Goal: Transaction & Acquisition: Purchase product/service

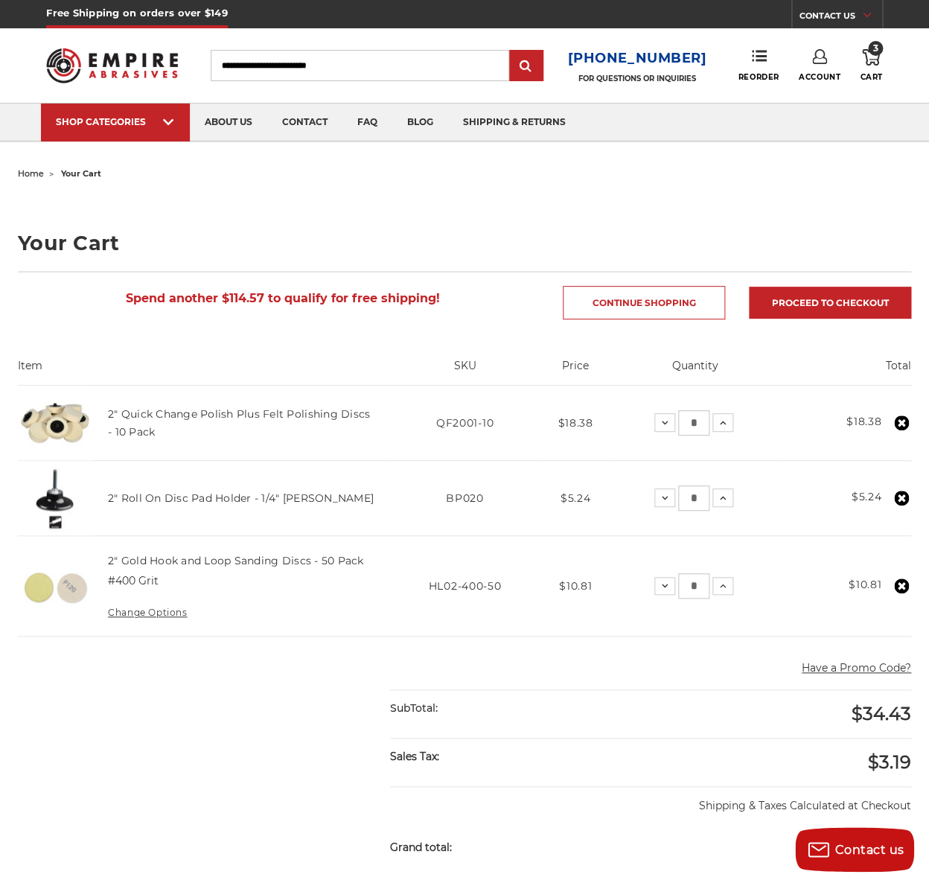
click at [819, 72] on link "Account" at bounding box center [820, 65] width 42 height 33
click at [878, 57] on icon at bounding box center [871, 57] width 18 height 16
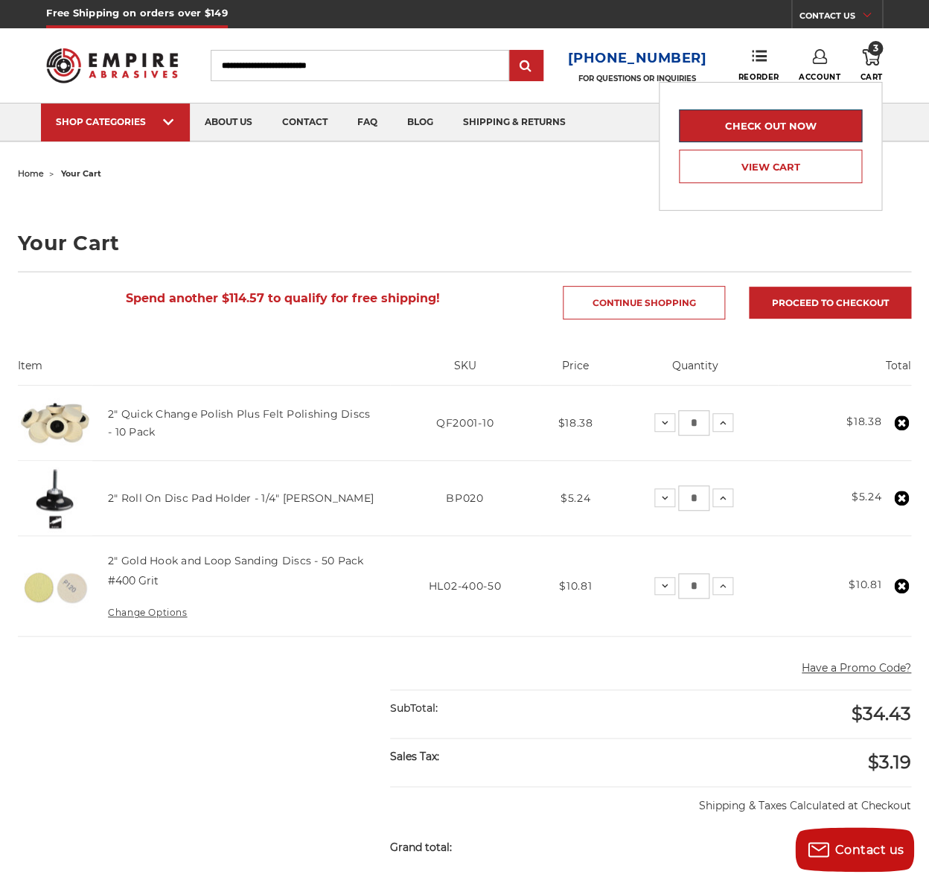
click at [812, 127] on link "Check out now" at bounding box center [770, 125] width 183 height 33
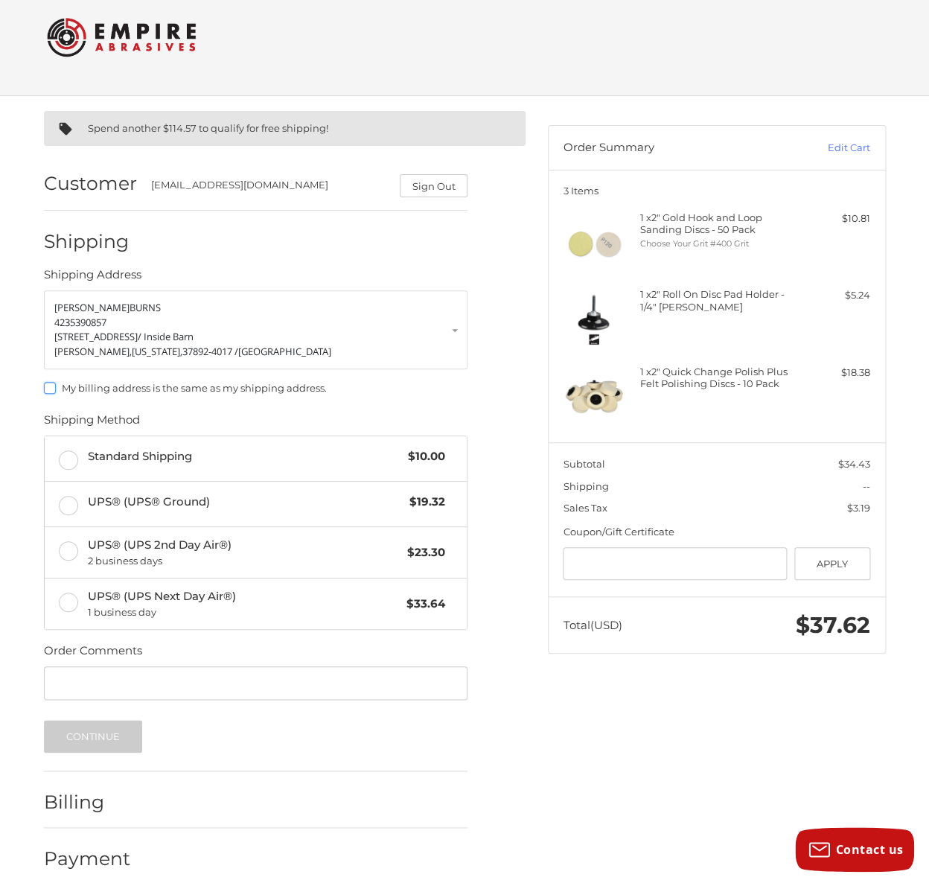
scroll to position [23, 0]
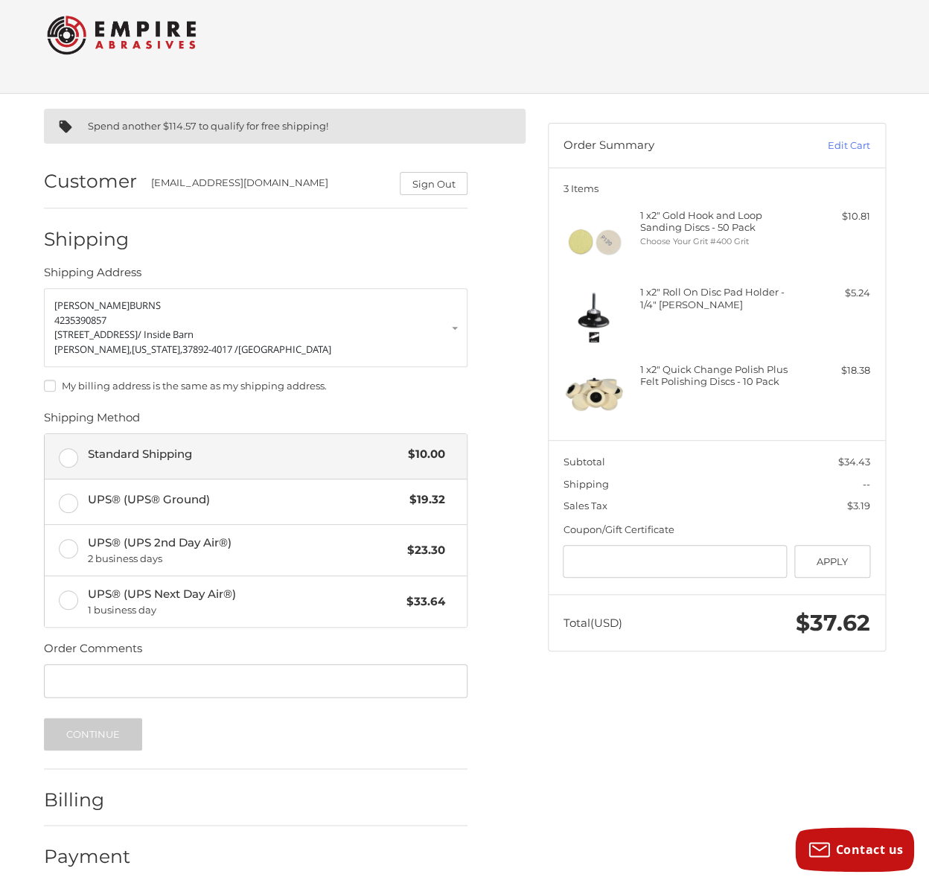
click at [69, 462] on label "Standard Shipping $10.00" at bounding box center [256, 456] width 422 height 45
click at [112, 736] on button "Continue" at bounding box center [93, 734] width 99 height 33
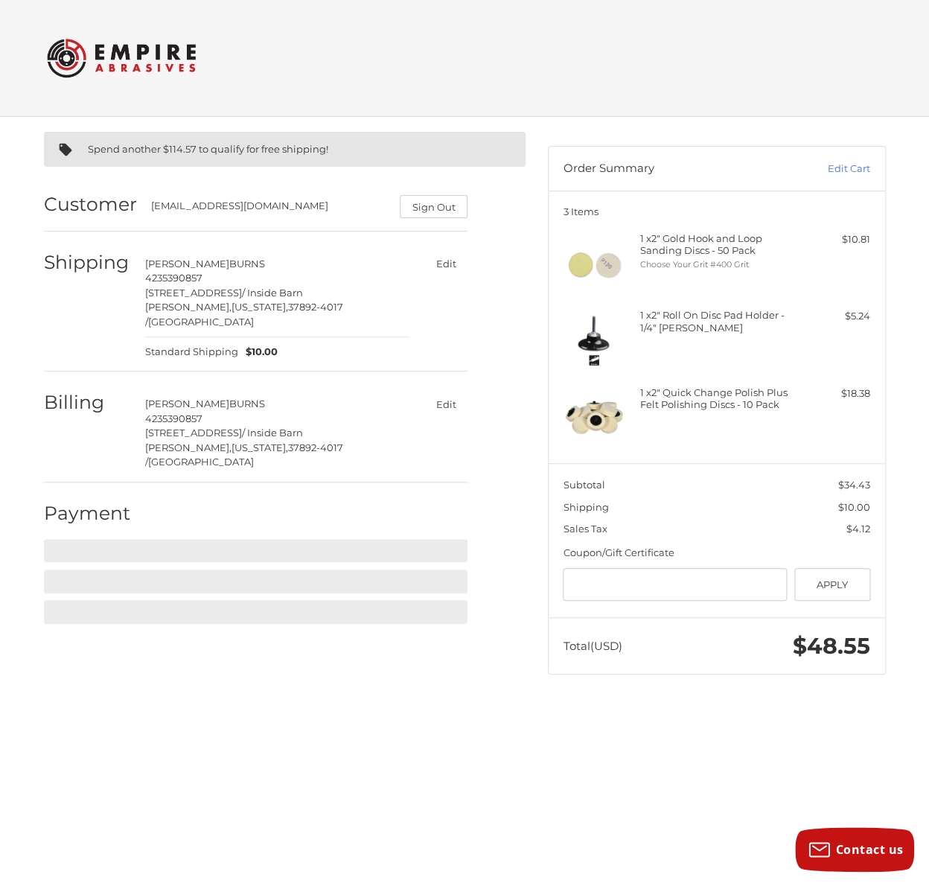
scroll to position [0, 0]
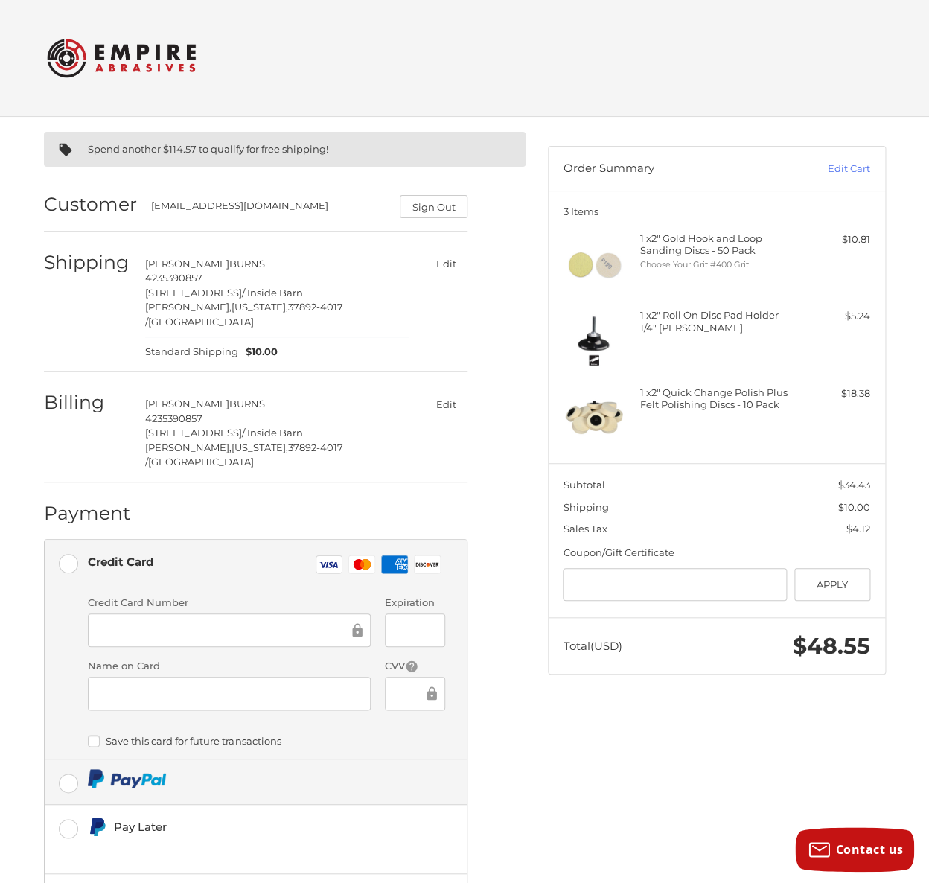
click at [71, 759] on label at bounding box center [256, 781] width 422 height 45
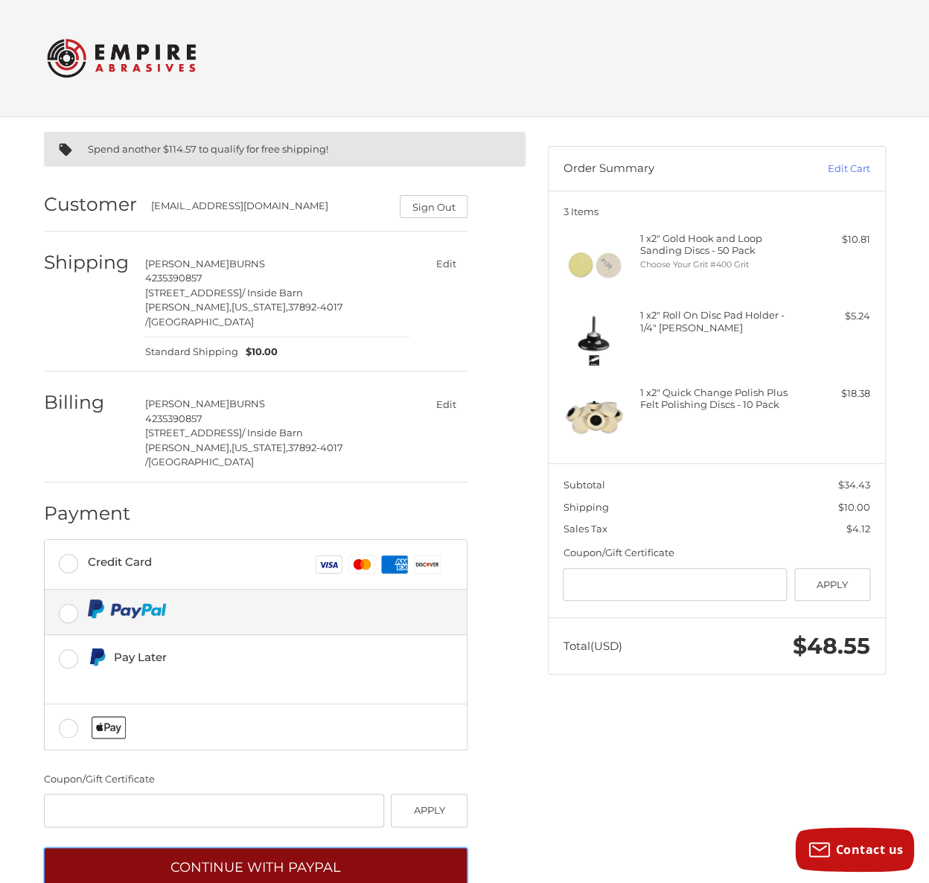
click at [294, 847] on button "Continue with PayPal" at bounding box center [256, 867] width 424 height 41
